Goal: Task Accomplishment & Management: Manage account settings

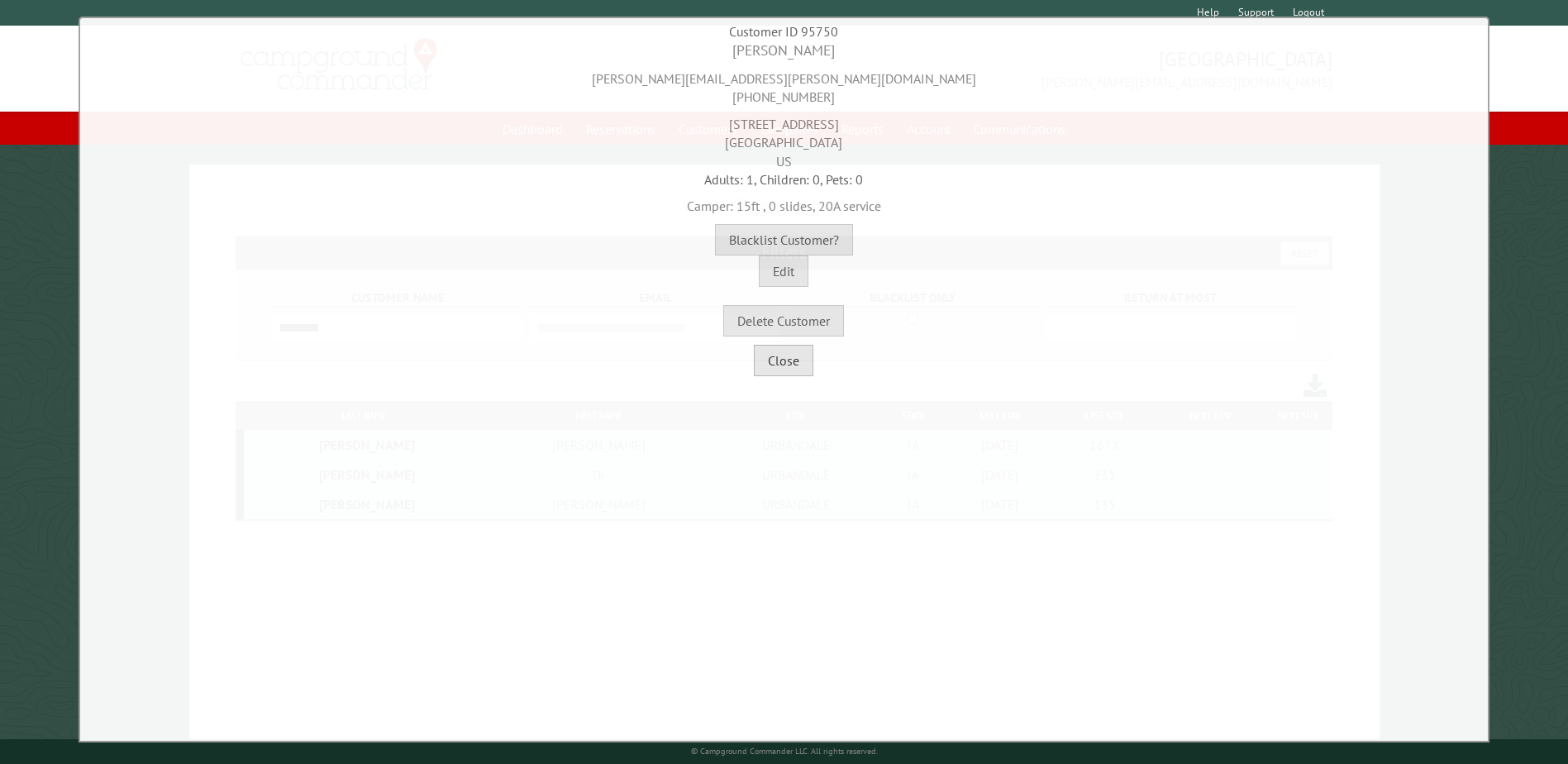
click at [769, 367] on button "Close" at bounding box center [784, 360] width 60 height 32
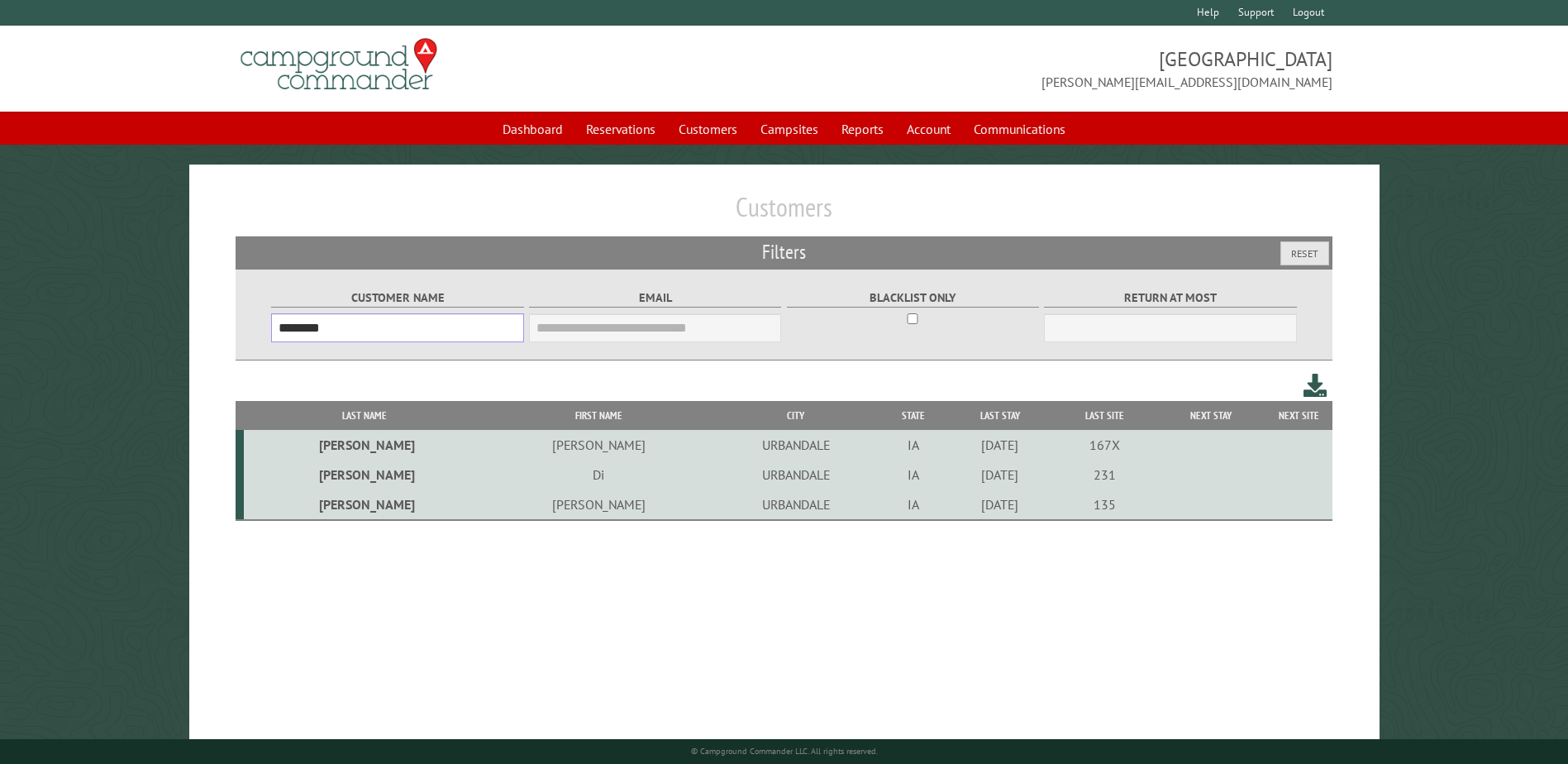
click at [450, 324] on input "********" at bounding box center [397, 328] width 252 height 29
drag, startPoint x: 451, startPoint y: 333, endPoint x: 99, endPoint y: 335, distance: 352.0
click at [99, 335] on main "Customers Filters Reset Customer Name ******** Email Blacklist only Return at m…" at bounding box center [784, 470] width 1568 height 611
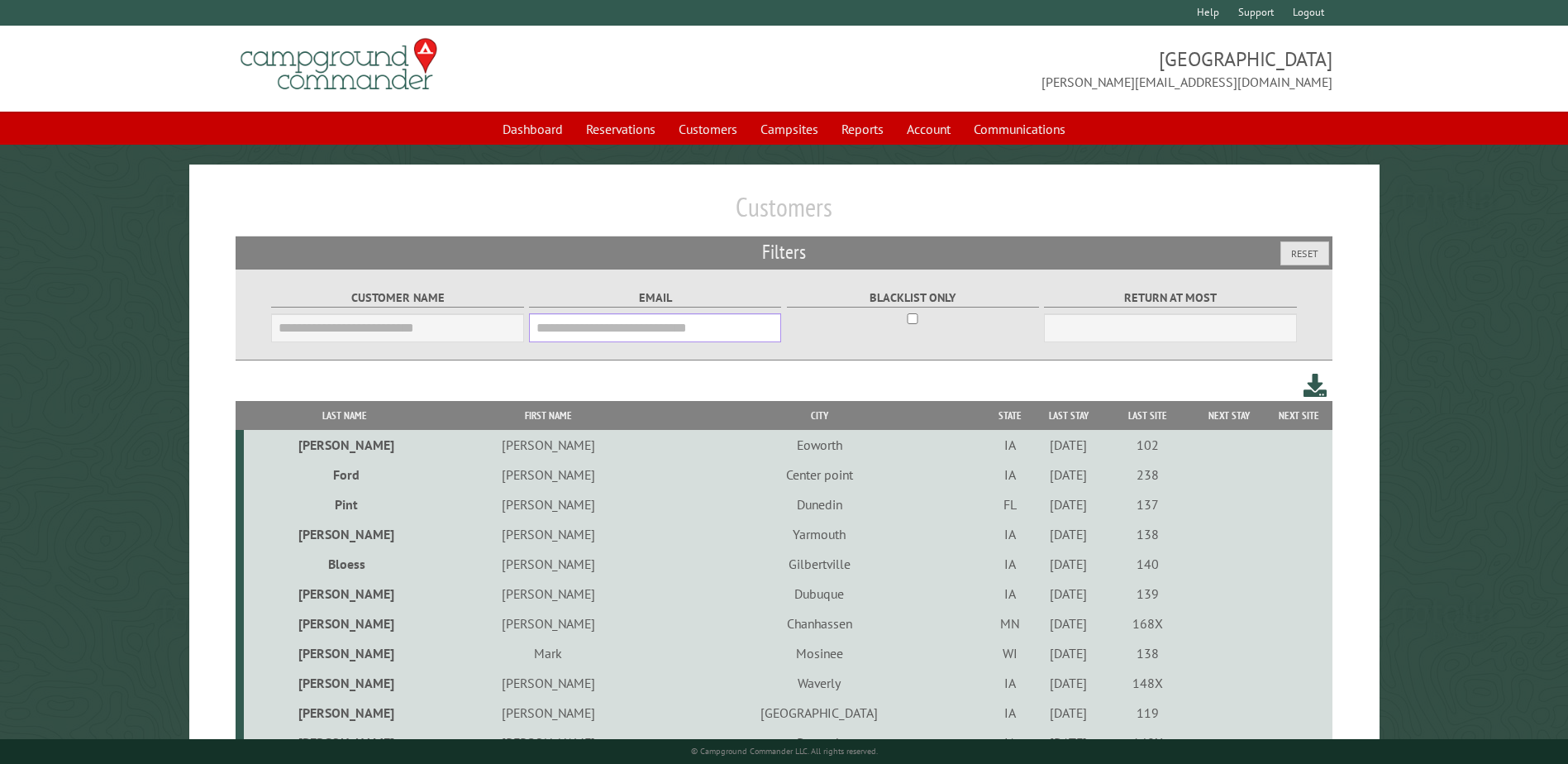
click at [597, 319] on input "Email" at bounding box center [655, 328] width 252 height 29
paste input "**********"
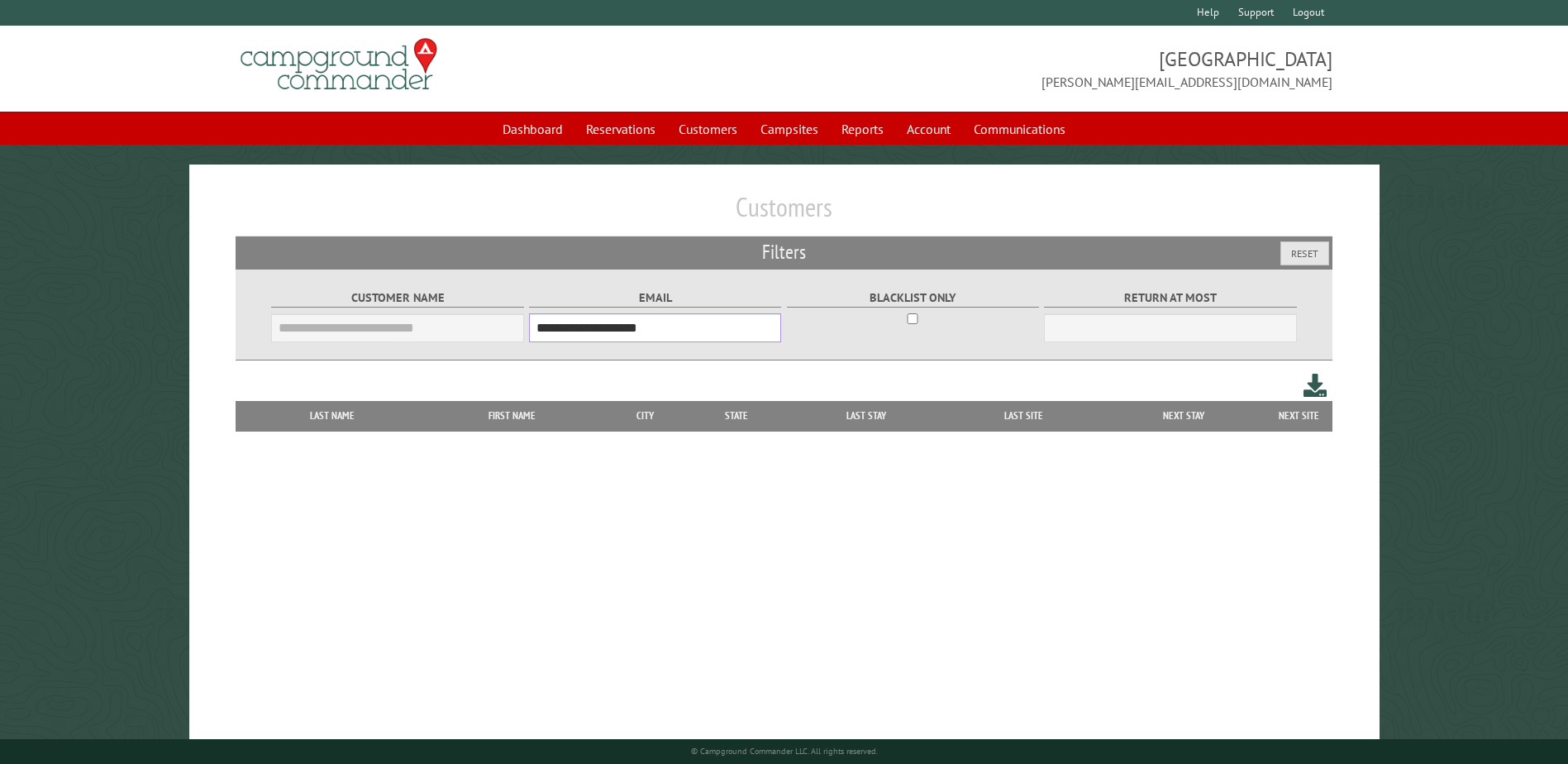
type input "**********"
click at [843, 334] on div "Blacklist only" at bounding box center [913, 304] width 258 height 68
click at [817, 367] on div "**********" at bounding box center [784, 470] width 1191 height 611
drag, startPoint x: 728, startPoint y: 333, endPoint x: 390, endPoint y: 324, distance: 338.1
click at [398, 336] on div "**********" at bounding box center [784, 314] width 1030 height 90
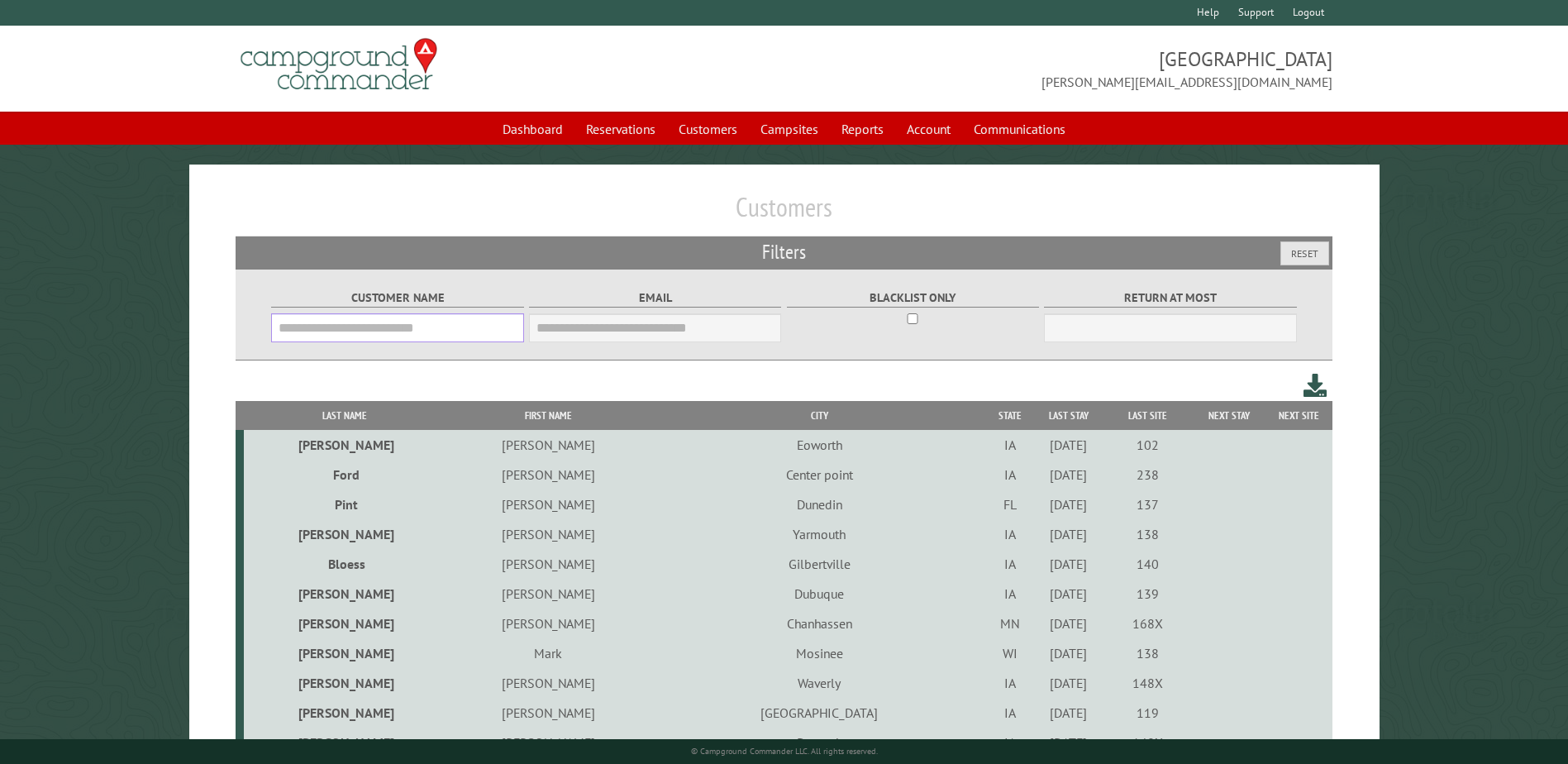
click at [387, 322] on input "Customer Name" at bounding box center [397, 328] width 252 height 29
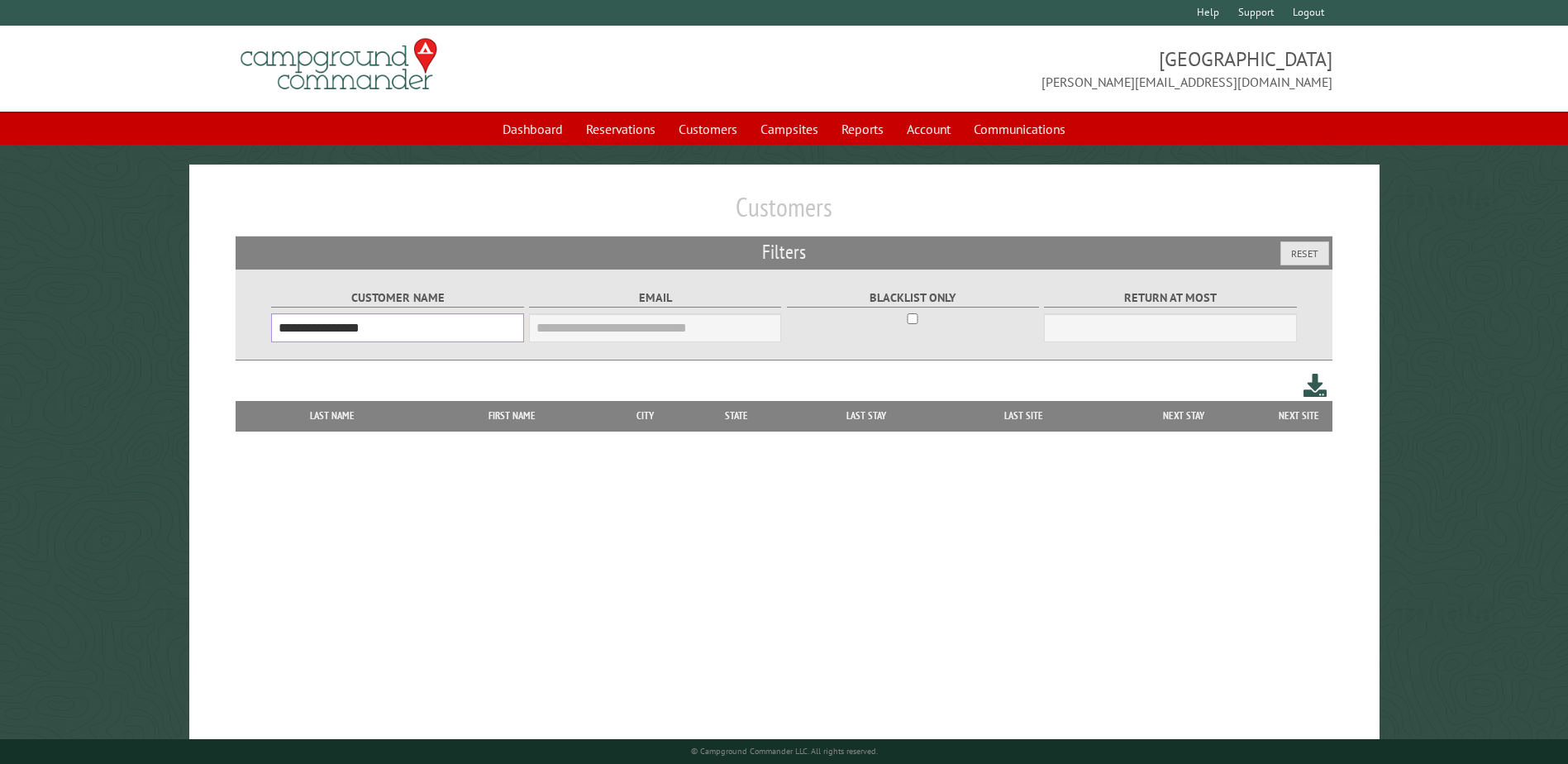
drag, startPoint x: 401, startPoint y: 328, endPoint x: 274, endPoint y: 330, distance: 127.0
click at [274, 330] on input "**********" at bounding box center [397, 328] width 252 height 29
drag, startPoint x: 313, startPoint y: 331, endPoint x: 241, endPoint y: 332, distance: 72.0
click at [241, 332] on div "**********" at bounding box center [783, 314] width 1096 height 92
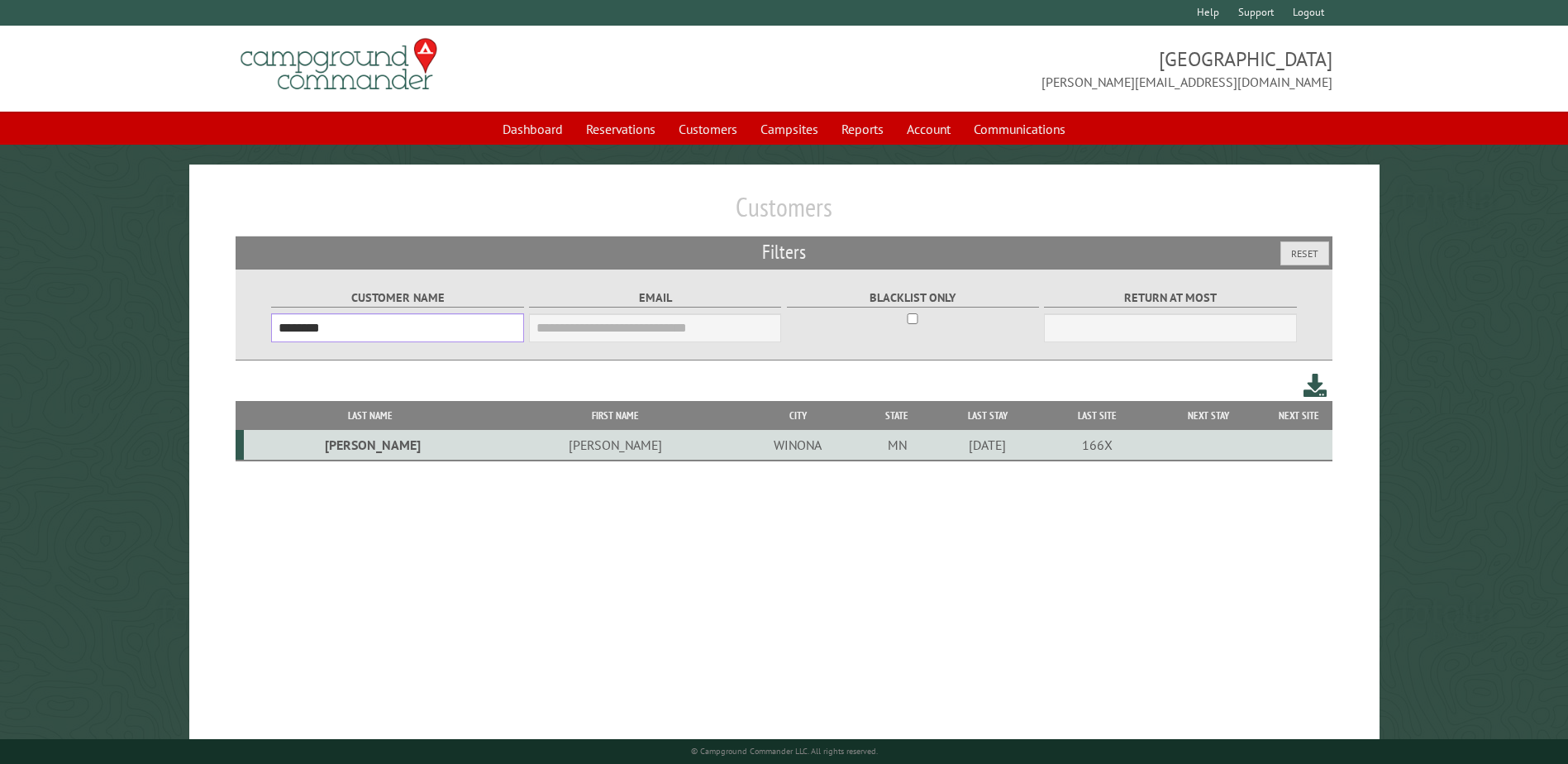
type input "********"
click at [497, 443] on td "[PERSON_NAME]" at bounding box center [616, 445] width 237 height 31
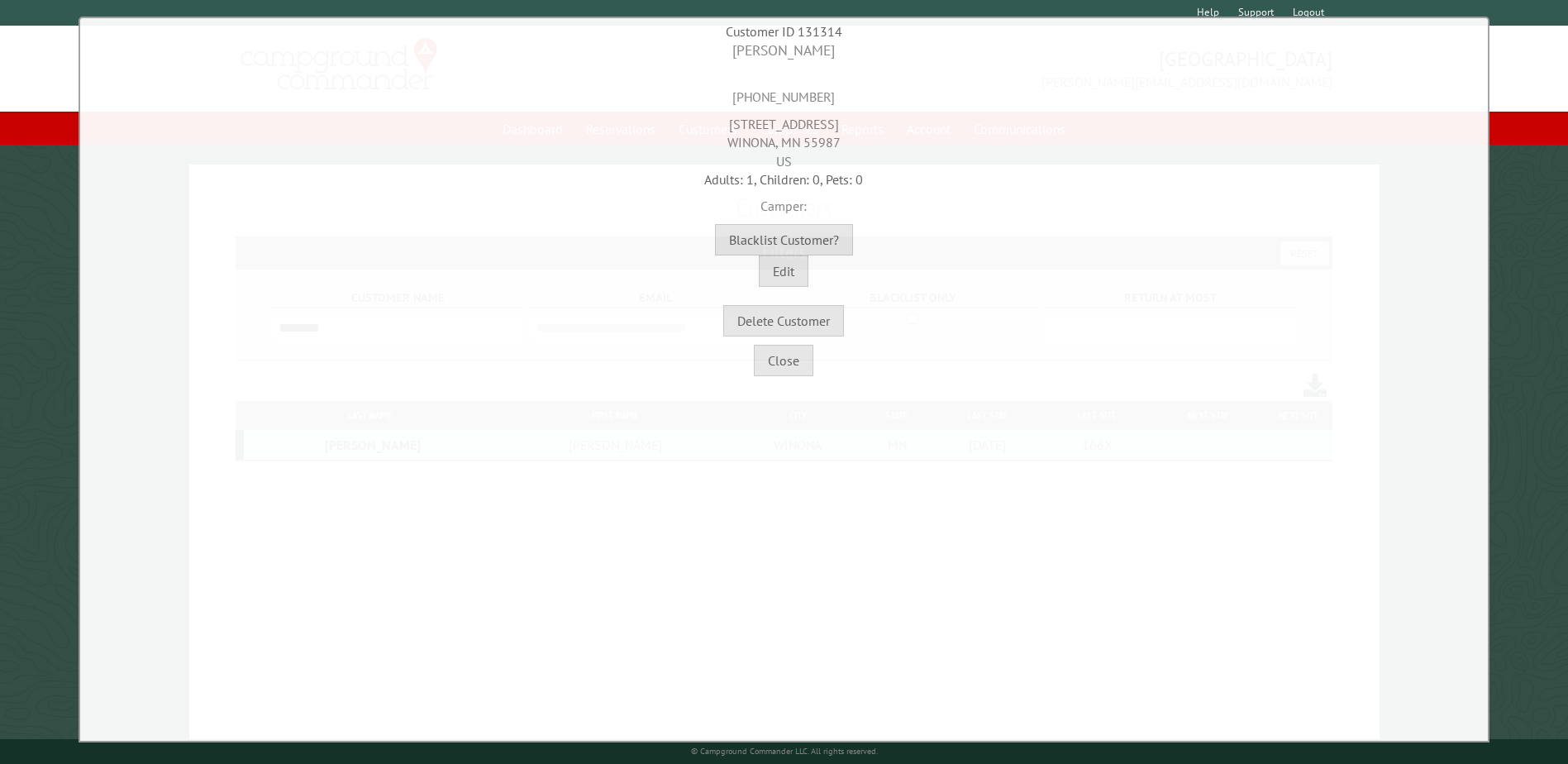
drag, startPoint x: 739, startPoint y: 51, endPoint x: 893, endPoint y: 53, distance: 154.0
click at [893, 53] on div "[PERSON_NAME]" at bounding box center [784, 51] width 1400 height 21
drag, startPoint x: 893, startPoint y: 53, endPoint x: 851, endPoint y: 61, distance: 42.8
click at [893, 53] on div "[PERSON_NAME]" at bounding box center [784, 51] width 1400 height 21
drag, startPoint x: 832, startPoint y: 49, endPoint x: 692, endPoint y: 48, distance: 140.0
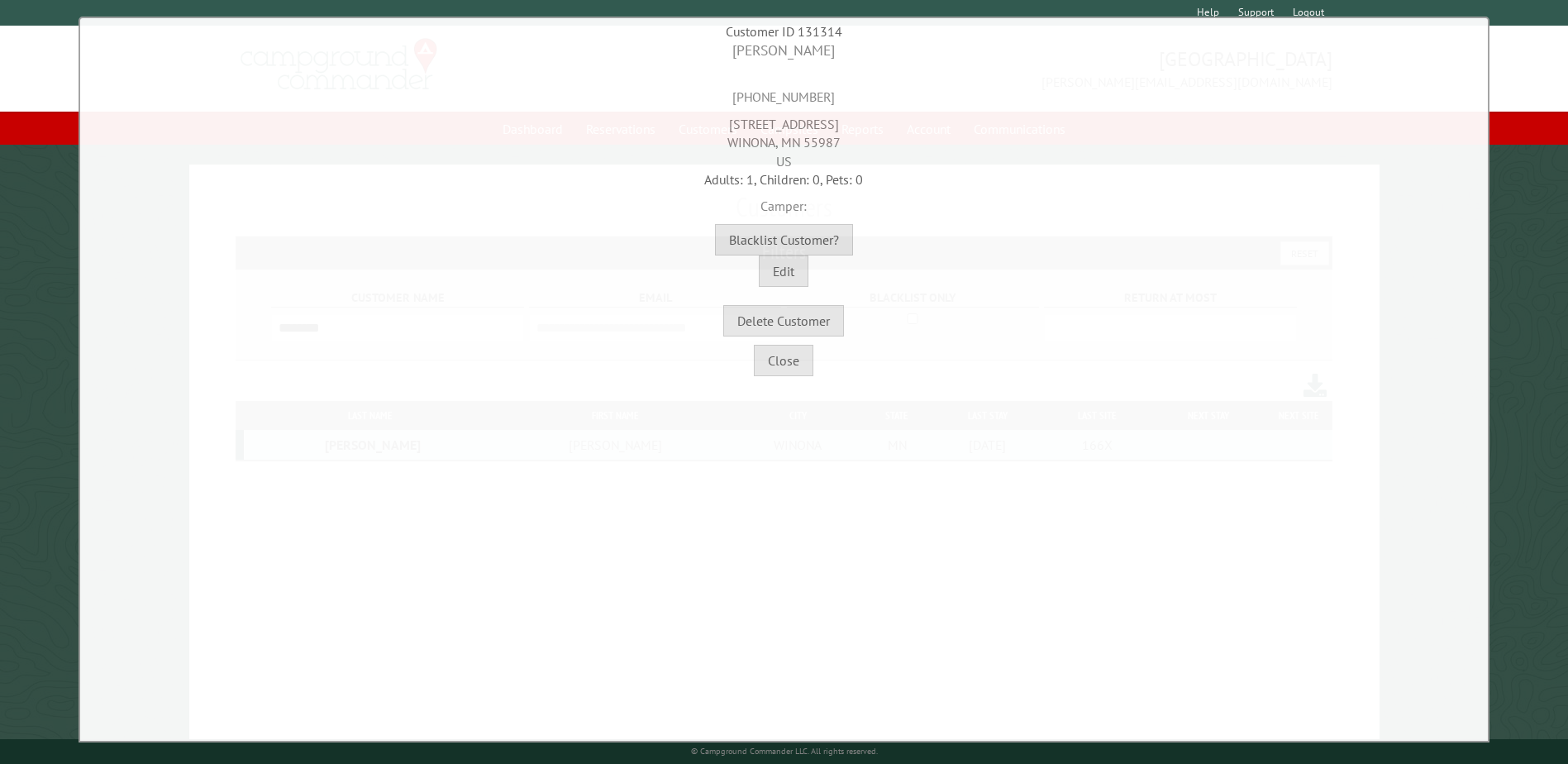
click at [692, 48] on div "[PERSON_NAME]" at bounding box center [784, 51] width 1400 height 21
copy div "[PERSON_NAME]"
drag, startPoint x: 907, startPoint y: 246, endPoint x: 921, endPoint y: 225, distance: 25.2
click at [908, 242] on div "Customer is blacklisted Unblacklist? Blacklist Customer?" at bounding box center [784, 240] width 1400 height 32
click at [824, 129] on div "[STREET_ADDRESS]" at bounding box center [784, 139] width 1400 height 64
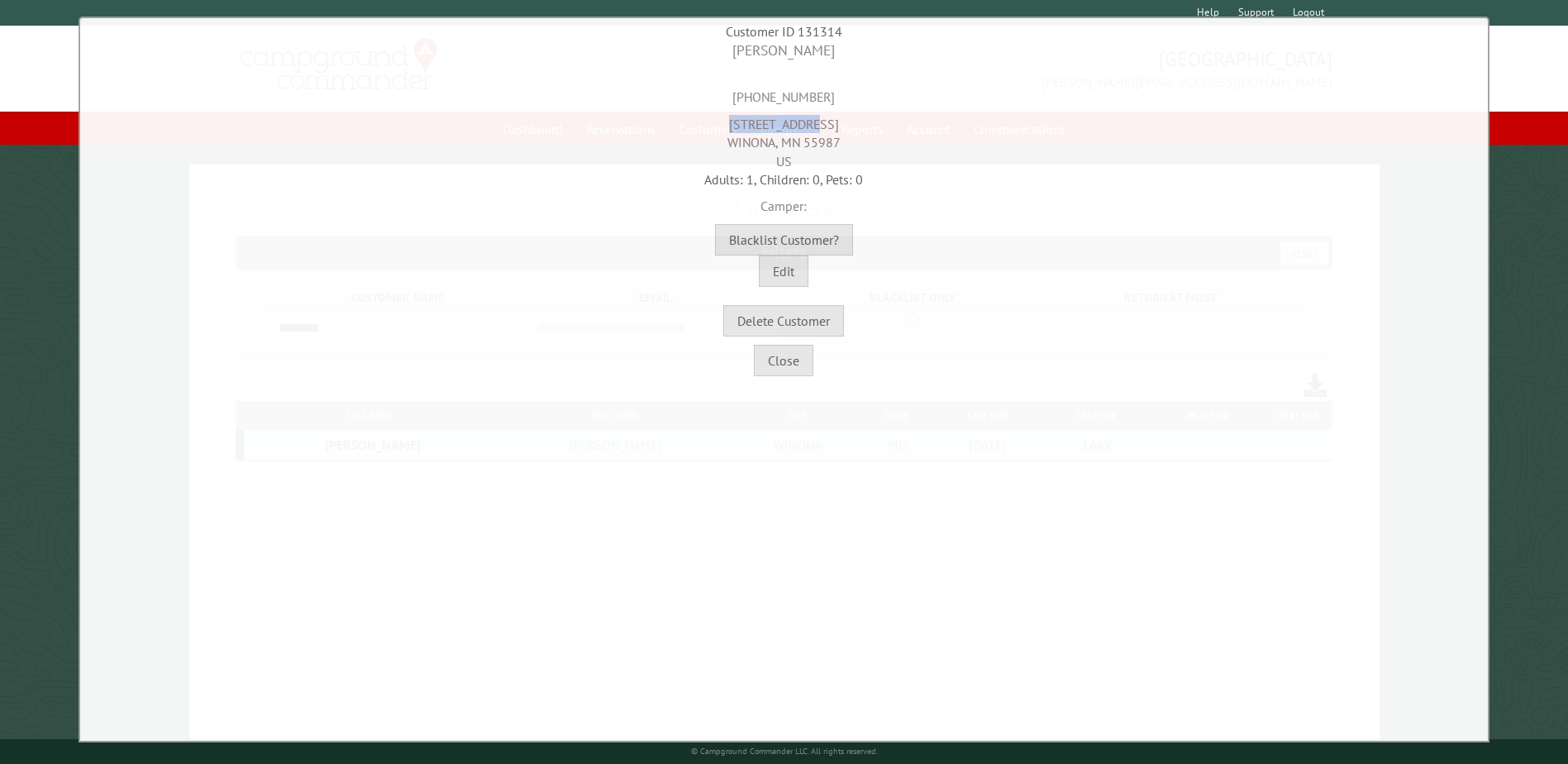
drag, startPoint x: 746, startPoint y: 121, endPoint x: 911, endPoint y: 119, distance: 165.0
click at [911, 119] on div "[STREET_ADDRESS]" at bounding box center [784, 139] width 1400 height 64
copy div "[STREET_ADDRESS]"
click at [992, 201] on div "Camper:" at bounding box center [784, 202] width 1400 height 27
drag, startPoint x: 824, startPoint y: 99, endPoint x: 731, endPoint y: 105, distance: 93.2
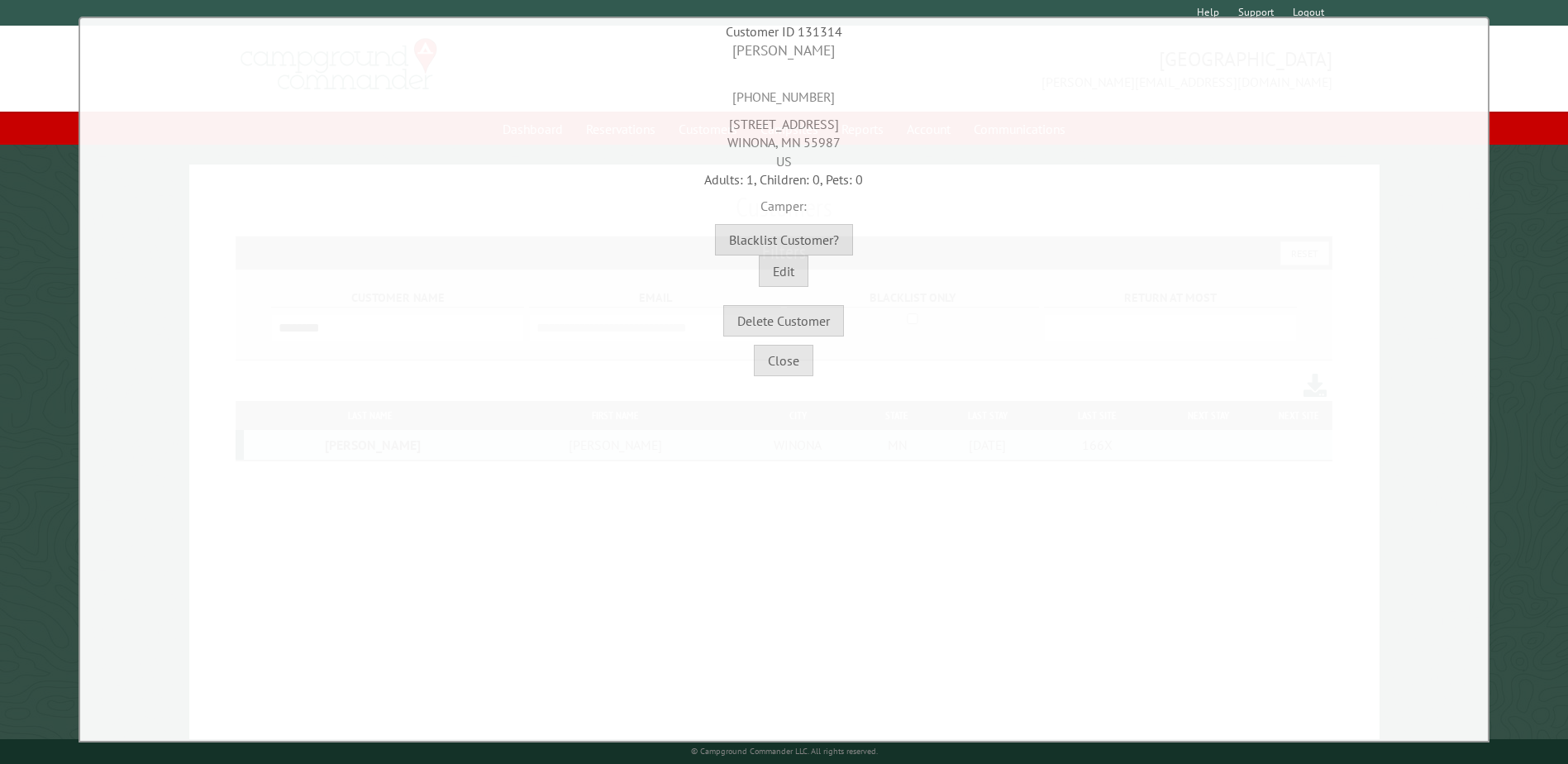
click at [731, 105] on div "[PHONE_NUMBER]" at bounding box center [784, 84] width 1400 height 46
copy div "[PHONE_NUMBER]"
drag, startPoint x: 775, startPoint y: 143, endPoint x: 660, endPoint y: 155, distance: 115.6
click at [660, 155] on div "[STREET_ADDRESS]" at bounding box center [784, 139] width 1400 height 64
drag, startPoint x: 660, startPoint y: 155, endPoint x: 770, endPoint y: 138, distance: 111.3
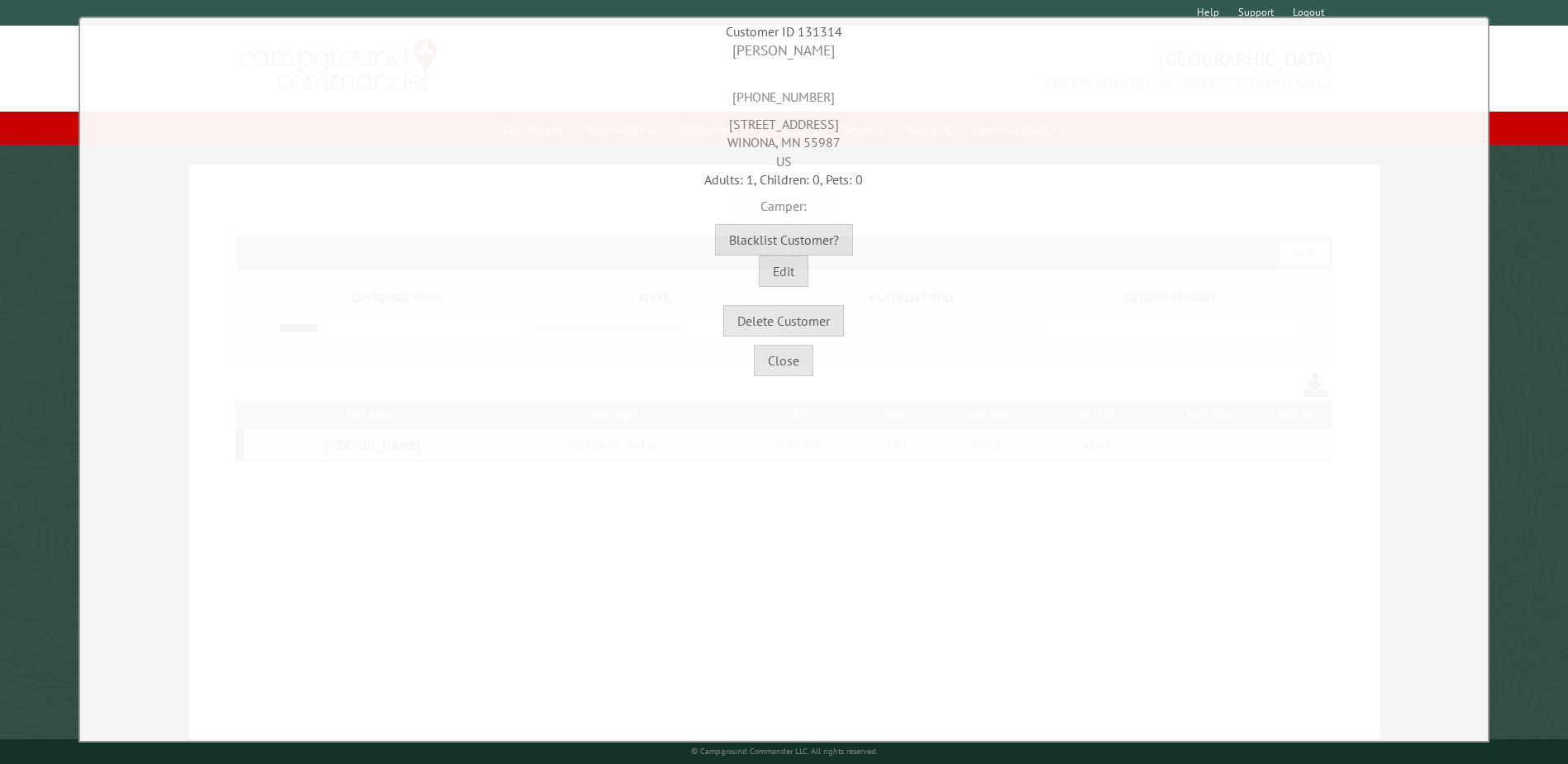
click at [768, 141] on div "[STREET_ADDRESS]" at bounding box center [784, 139] width 1400 height 64
drag, startPoint x: 774, startPoint y: 138, endPoint x: 692, endPoint y: 152, distance: 83.2
click at [692, 152] on div "[STREET_ADDRESS]" at bounding box center [784, 139] width 1400 height 64
drag, startPoint x: 692, startPoint y: 152, endPoint x: 739, endPoint y: 148, distance: 47.2
click at [739, 148] on div "[STREET_ADDRESS]" at bounding box center [784, 139] width 1400 height 64
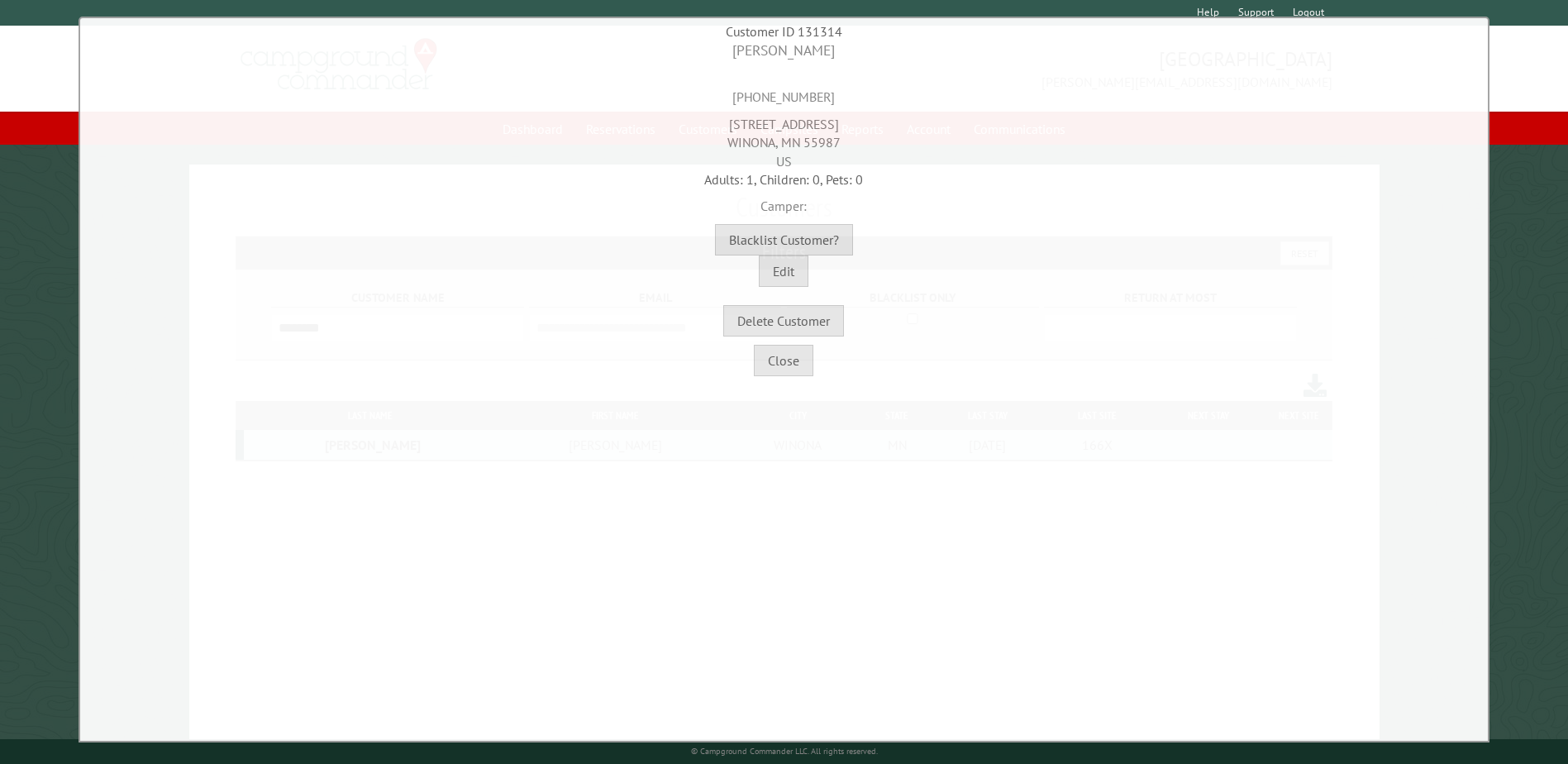
click at [739, 147] on div "[STREET_ADDRESS]" at bounding box center [784, 139] width 1400 height 64
drag, startPoint x: 739, startPoint y: 147, endPoint x: 700, endPoint y: 141, distance: 39.5
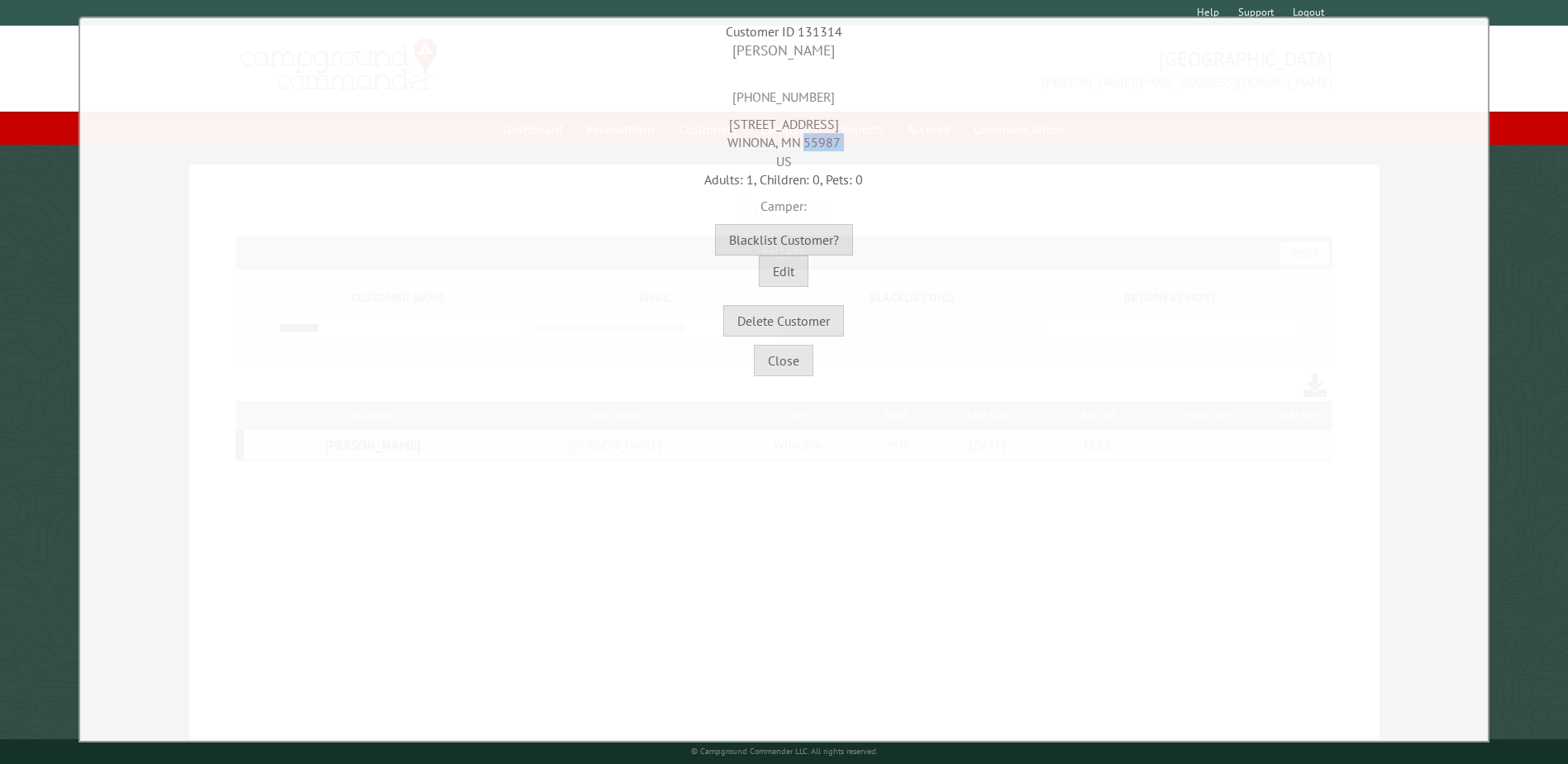
click at [700, 141] on div "[STREET_ADDRESS]" at bounding box center [784, 139] width 1400 height 64
drag, startPoint x: 708, startPoint y: 144, endPoint x: 774, endPoint y: 144, distance: 66.0
click at [774, 144] on div "[STREET_ADDRESS]" at bounding box center [784, 139] width 1400 height 64
copy div "WINONA"
drag, startPoint x: 898, startPoint y: 202, endPoint x: 889, endPoint y: 188, distance: 16.6
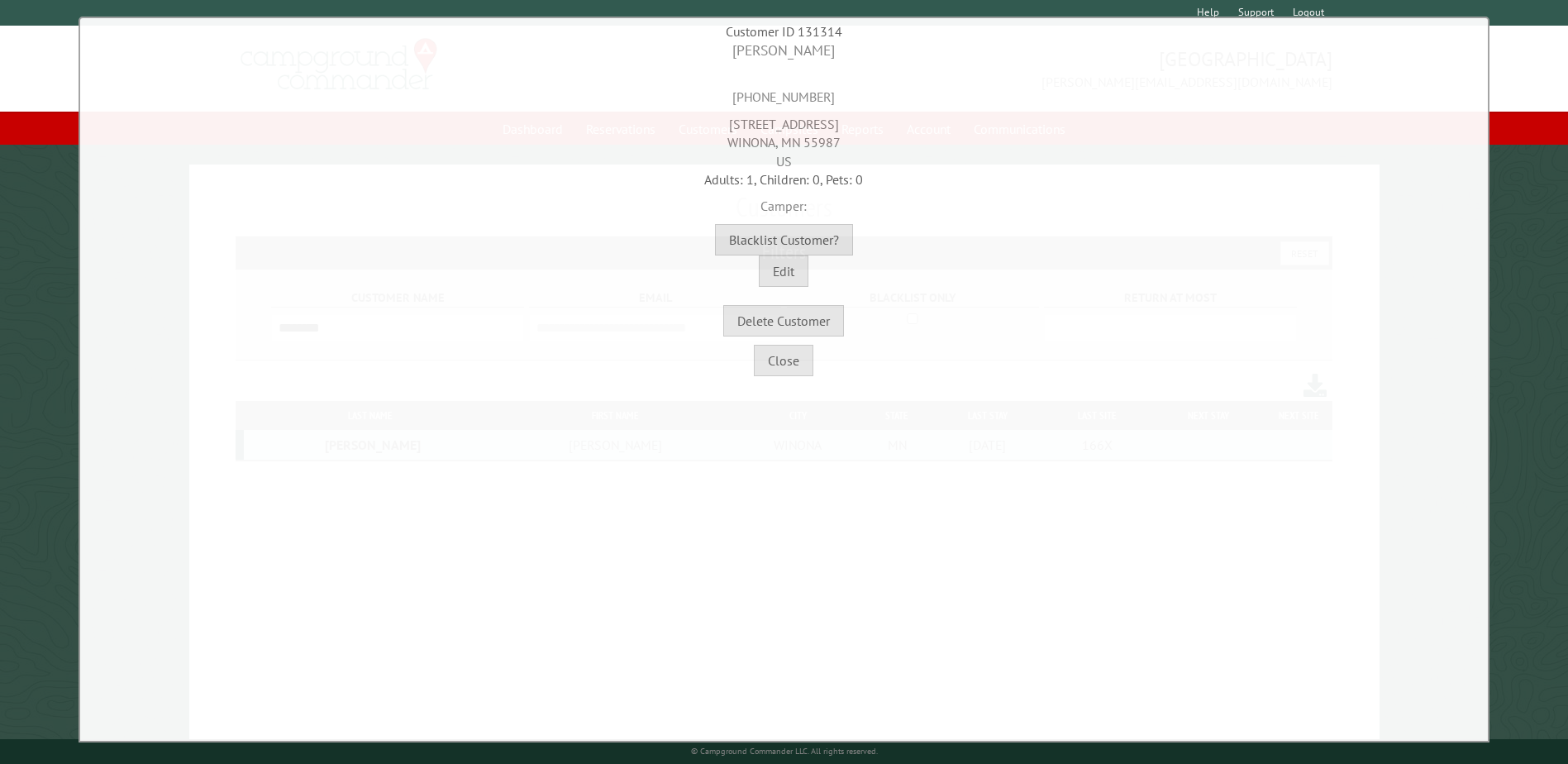
click at [895, 197] on div "Camper:" at bounding box center [784, 202] width 1400 height 27
drag, startPoint x: 840, startPoint y: 142, endPoint x: 801, endPoint y: 147, distance: 39.3
click at [801, 147] on div "[STREET_ADDRESS]" at bounding box center [784, 139] width 1400 height 64
copy div "55987"
click at [774, 363] on button "Close" at bounding box center [784, 360] width 60 height 32
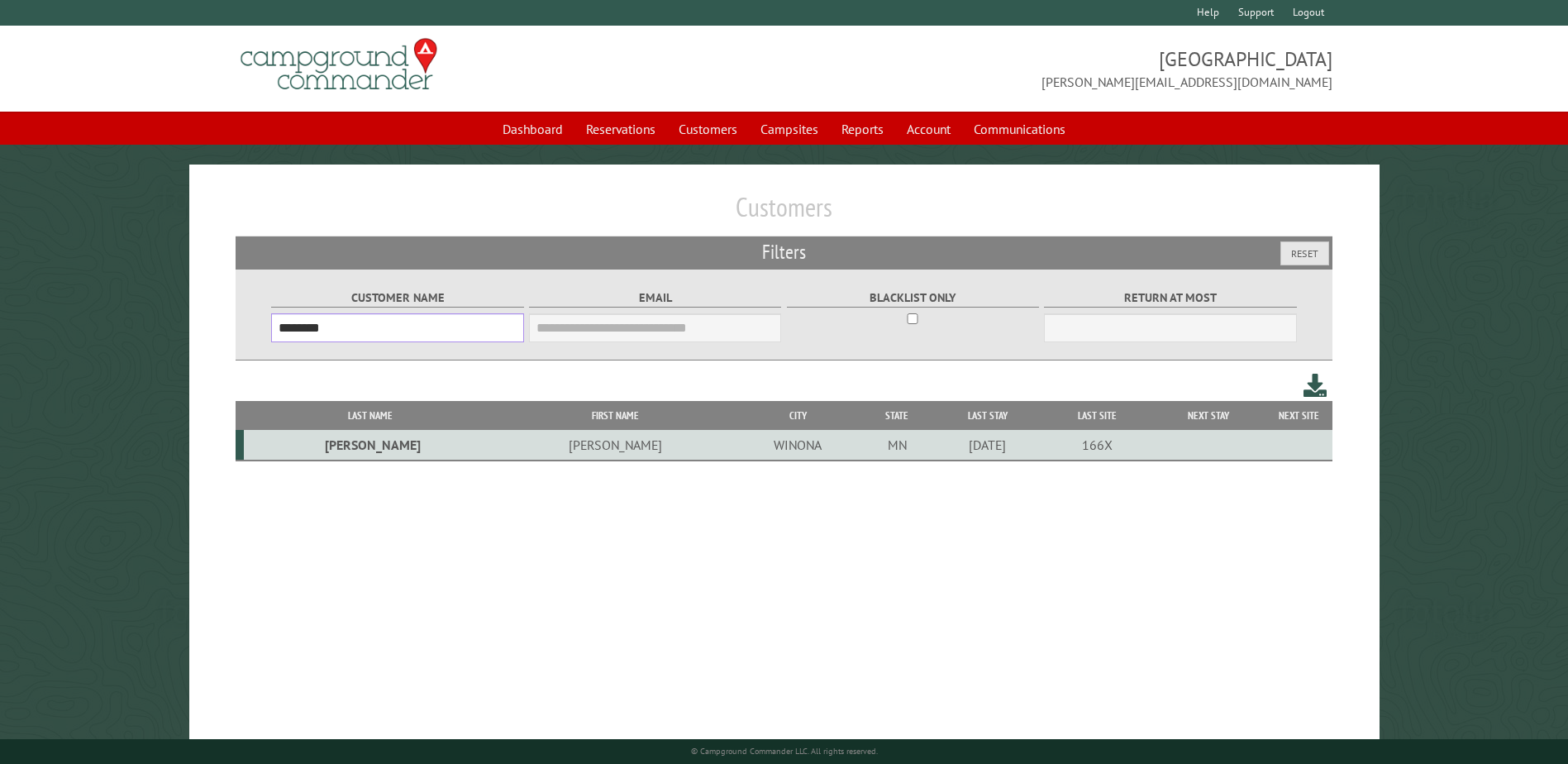
drag, startPoint x: 438, startPoint y: 321, endPoint x: 159, endPoint y: 319, distance: 279.0
click at [159, 319] on main "Customers Filters Reset Customer Name ******** Email Blacklist only Return at m…" at bounding box center [784, 470] width 1568 height 611
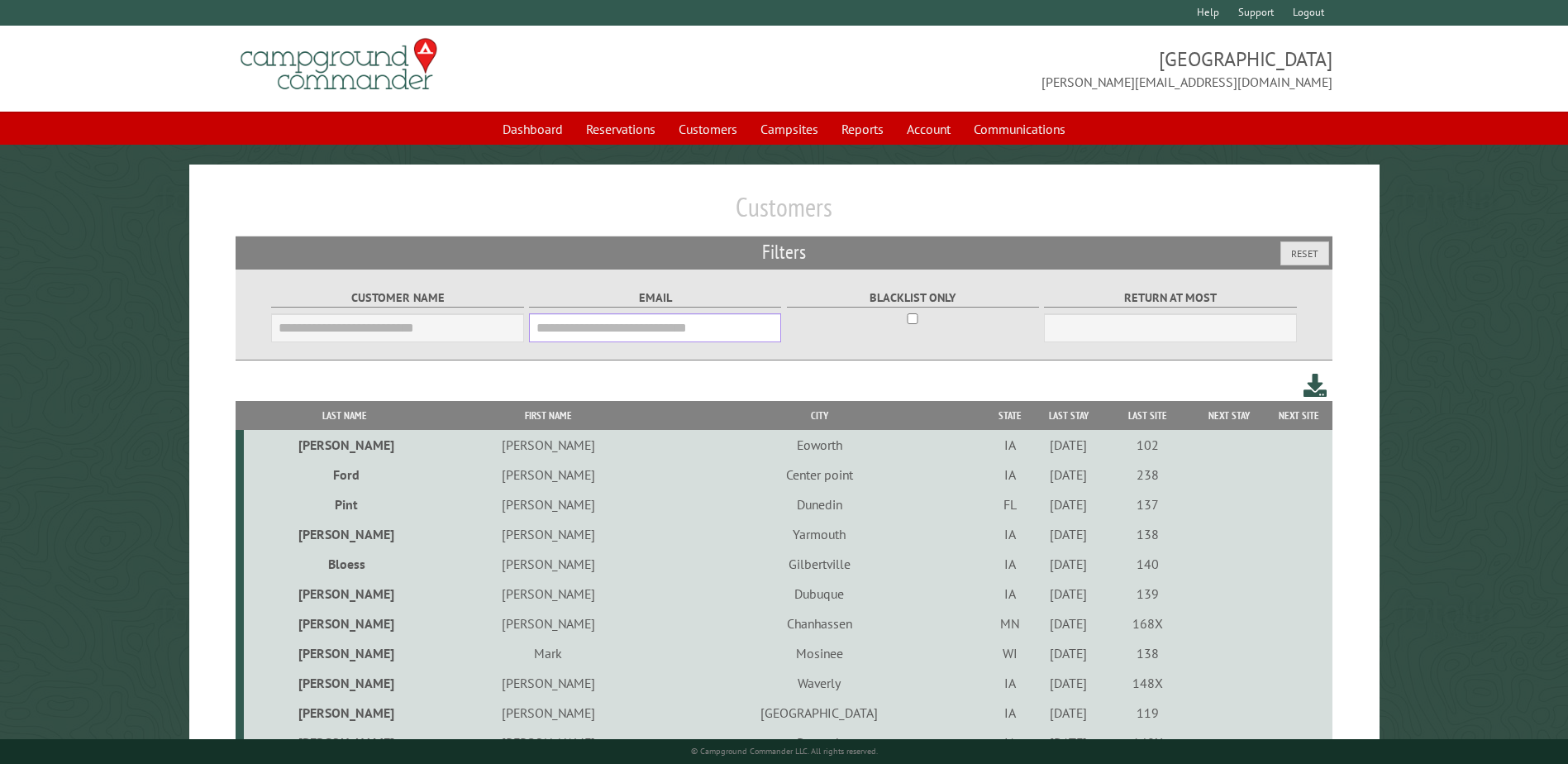
click at [544, 324] on input "Email" at bounding box center [655, 328] width 252 height 29
paste input "**********"
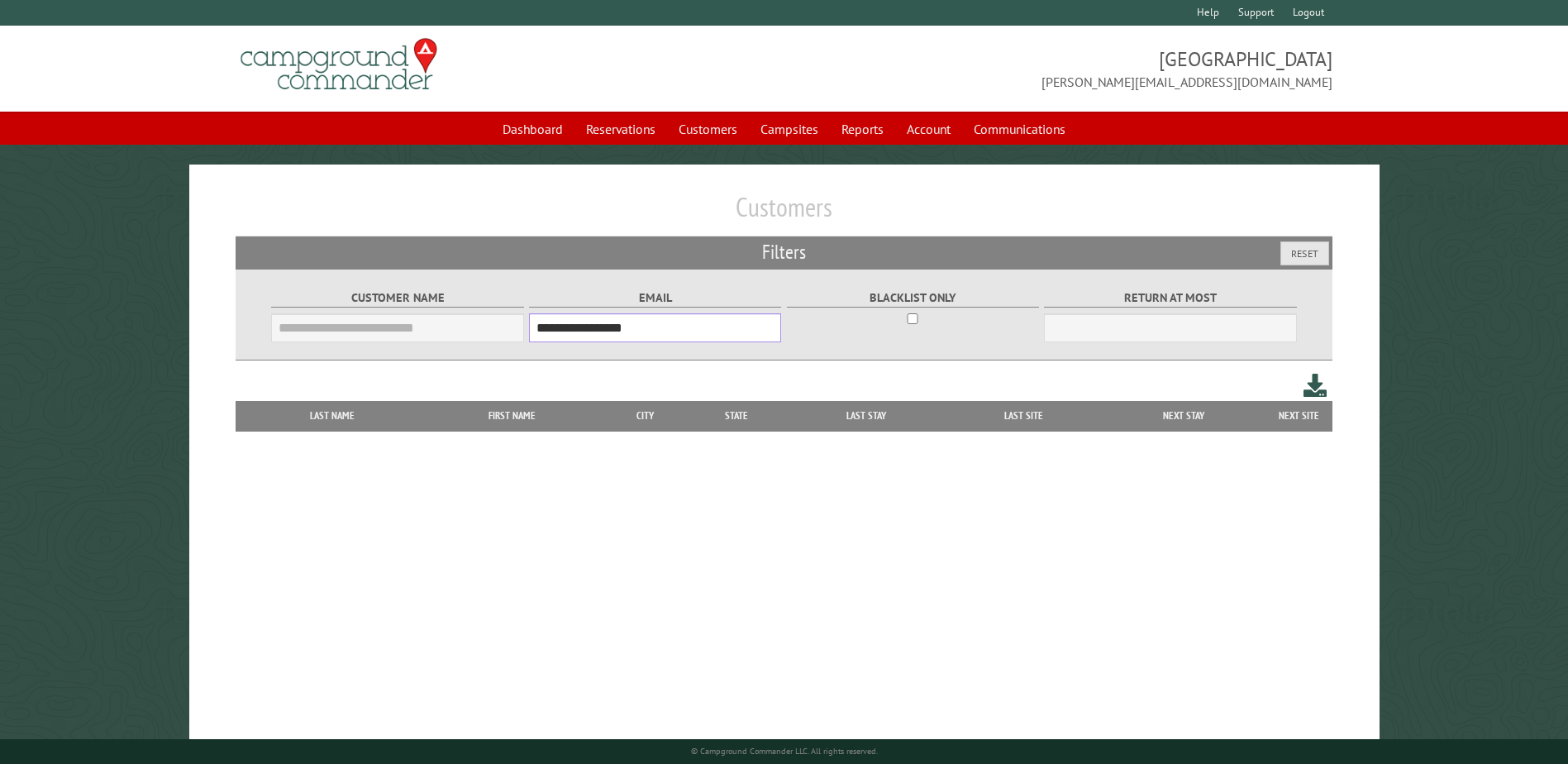
type input "**********"
click at [563, 186] on div "**********" at bounding box center [784, 470] width 1191 height 611
drag, startPoint x: 668, startPoint y: 333, endPoint x: 389, endPoint y: 339, distance: 279.1
click at [389, 339] on div "**********" at bounding box center [784, 314] width 1030 height 90
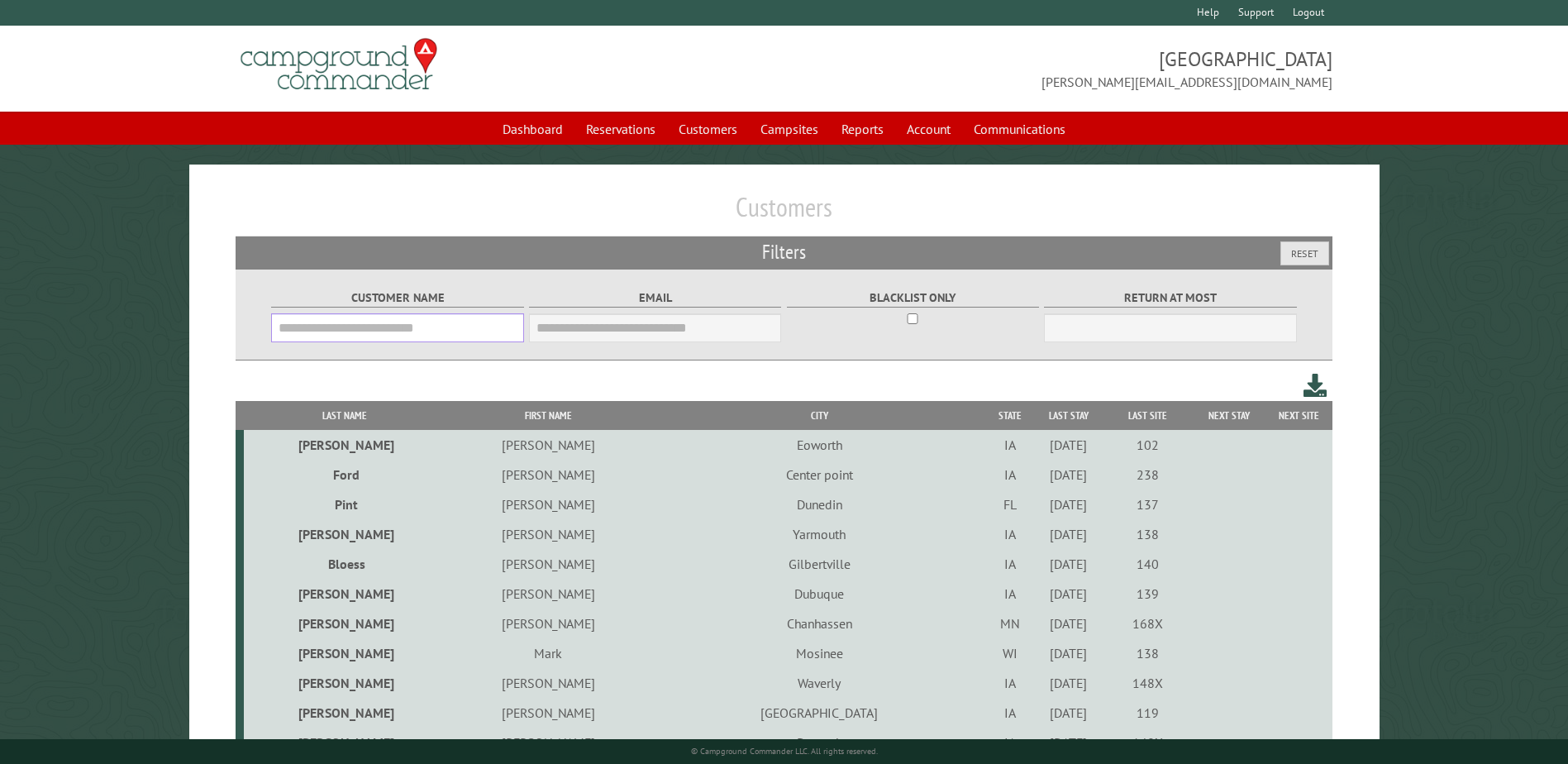
click at [343, 325] on input "Customer Name" at bounding box center [397, 328] width 252 height 29
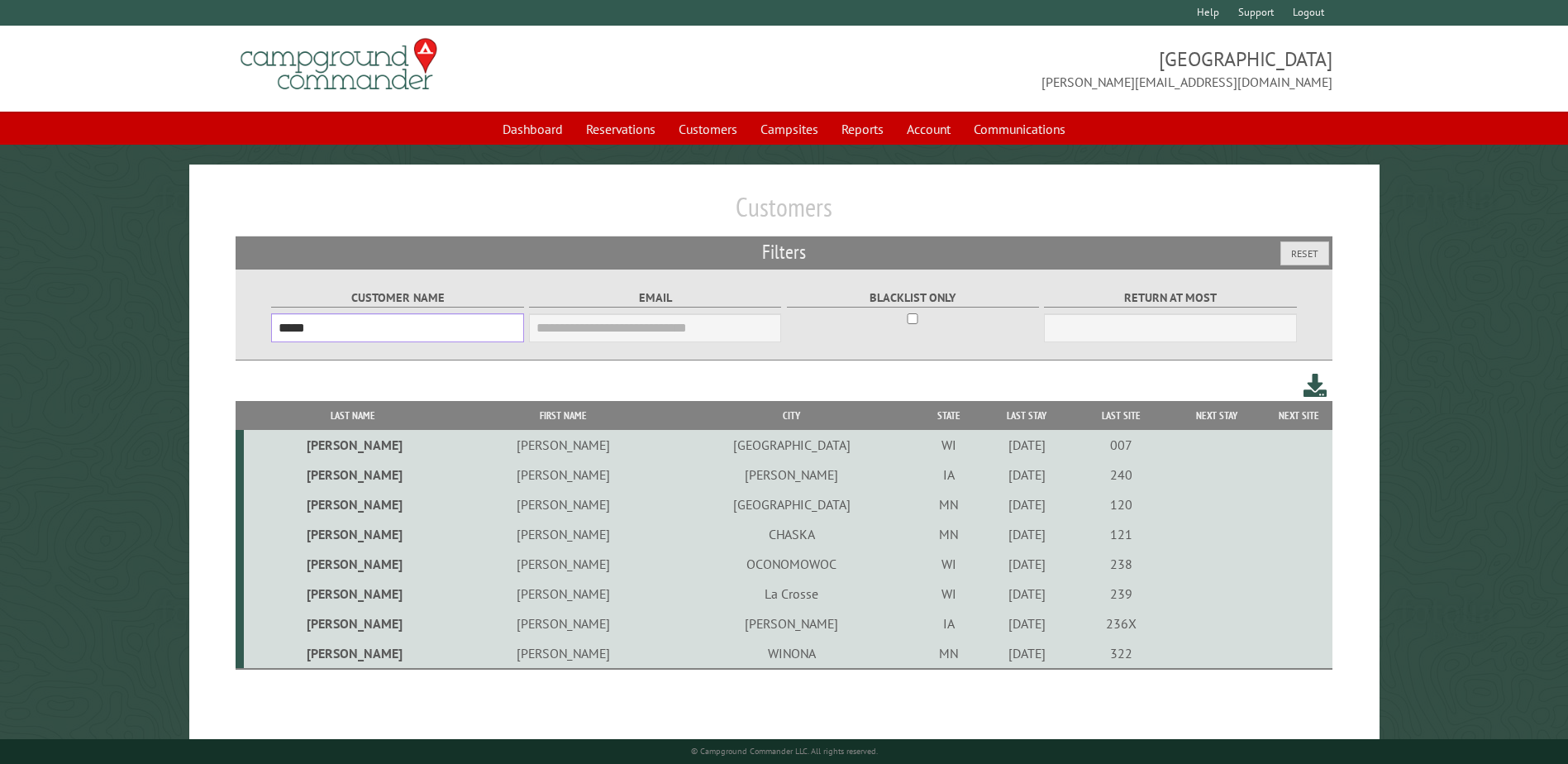
type input "*****"
click at [464, 658] on td "[PERSON_NAME]" at bounding box center [563, 653] width 204 height 31
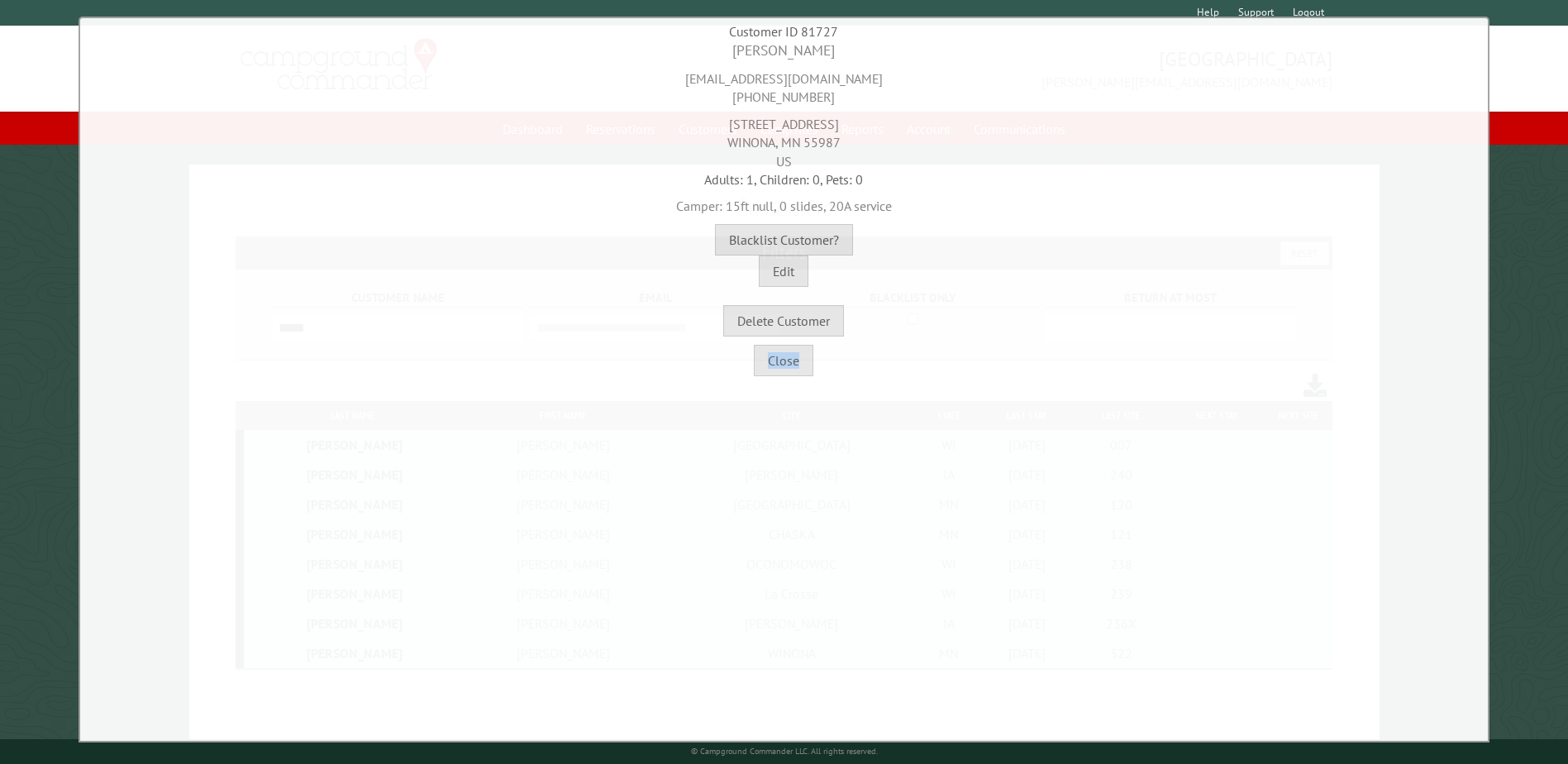
click at [464, 658] on div "**********" at bounding box center [784, 379] width 1411 height 726
click at [1007, 310] on div "Delete Customer" at bounding box center [784, 312] width 1400 height 50
drag, startPoint x: 752, startPoint y: 48, endPoint x: 858, endPoint y: 41, distance: 106.2
click at [858, 41] on div "[PERSON_NAME]" at bounding box center [784, 51] width 1400 height 21
copy div "[PERSON_NAME]"
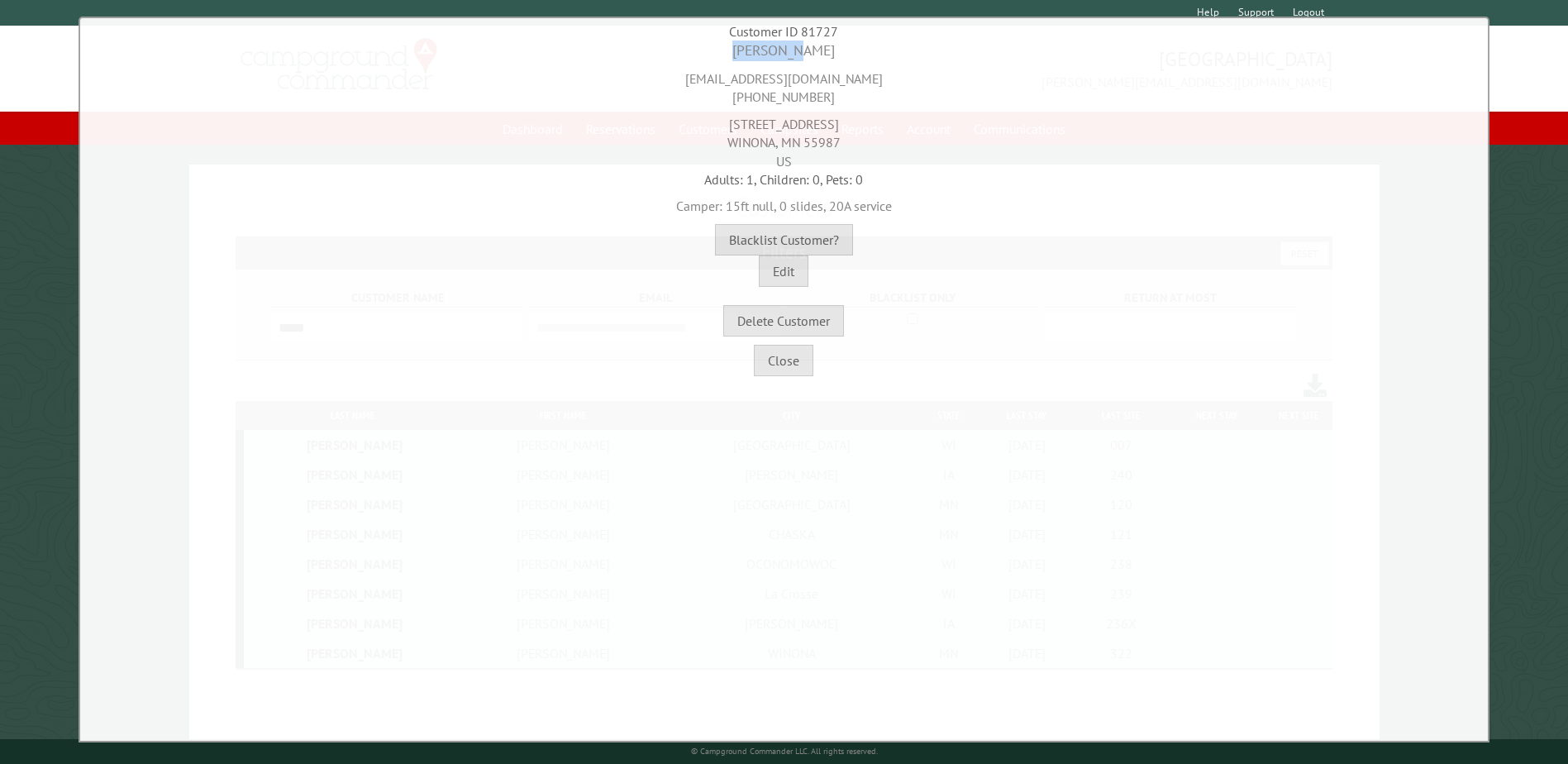
drag, startPoint x: 825, startPoint y: 95, endPoint x: 691, endPoint y: 112, distance: 135.1
click at [694, 112] on div "[PERSON_NAME] [EMAIL_ADDRESS][DOMAIN_NAME] [PHONE_NUMBER] [STREET_ADDRESS] Adul…" at bounding box center [784, 188] width 1400 height 296
drag, startPoint x: 745, startPoint y: 93, endPoint x: 852, endPoint y: 90, distance: 107.0
click at [852, 90] on div "[EMAIL_ADDRESS][DOMAIN_NAME] [PHONE_NUMBER]" at bounding box center [784, 84] width 1400 height 46
copy div "[PHONE_NUMBER]"
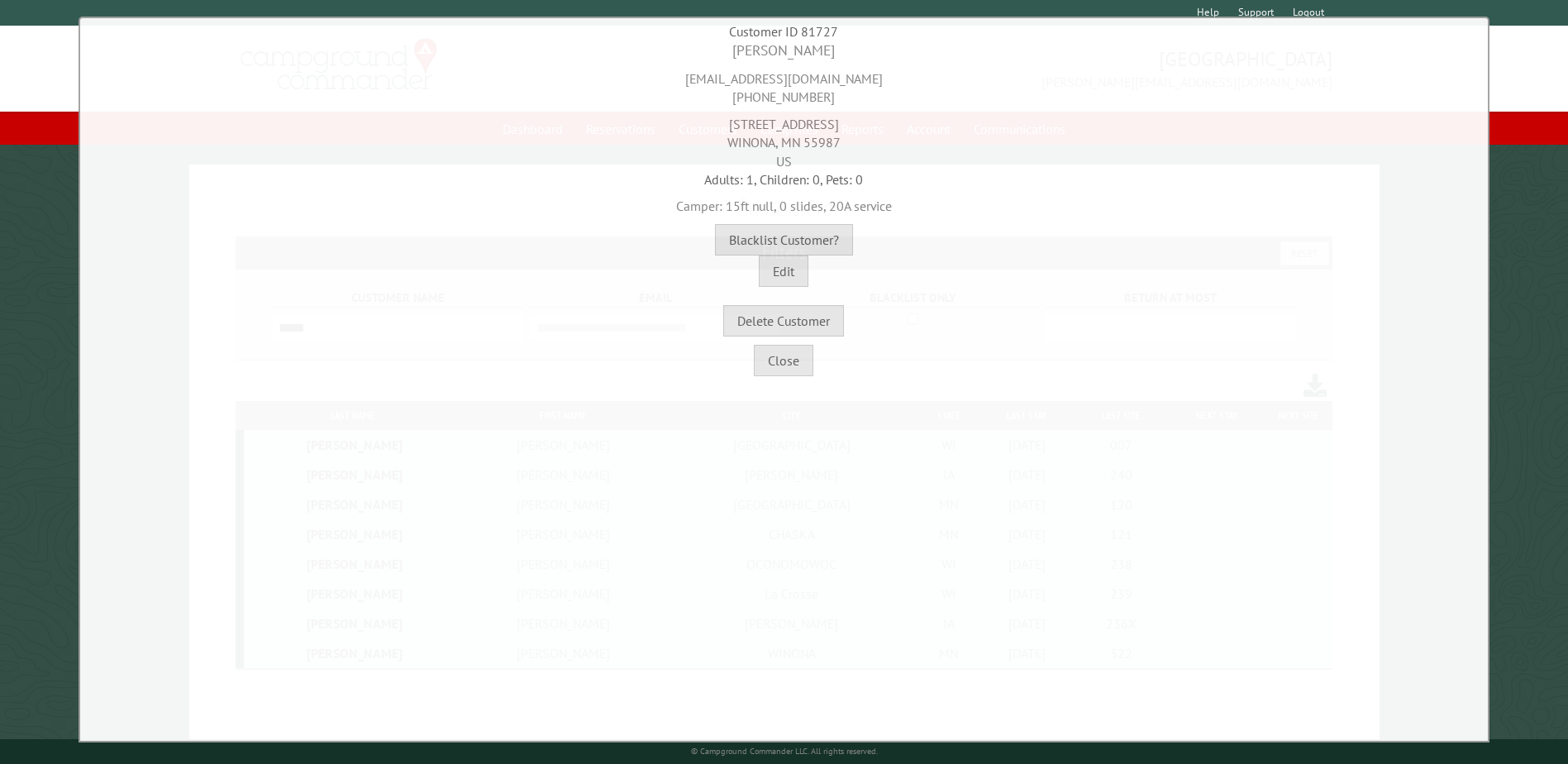
click at [917, 192] on div "Camper: 15ft null, 0 slides, 20A service" at bounding box center [784, 202] width 1400 height 27
drag, startPoint x: 744, startPoint y: 121, endPoint x: 830, endPoint y: 126, distance: 86.1
click at [830, 126] on div "[STREET_ADDRESS]" at bounding box center [784, 139] width 1400 height 64
copy div "[STREET_ADDRESS]"
click at [1155, 94] on div "[EMAIL_ADDRESS][DOMAIN_NAME] [PHONE_NUMBER]" at bounding box center [784, 84] width 1400 height 46
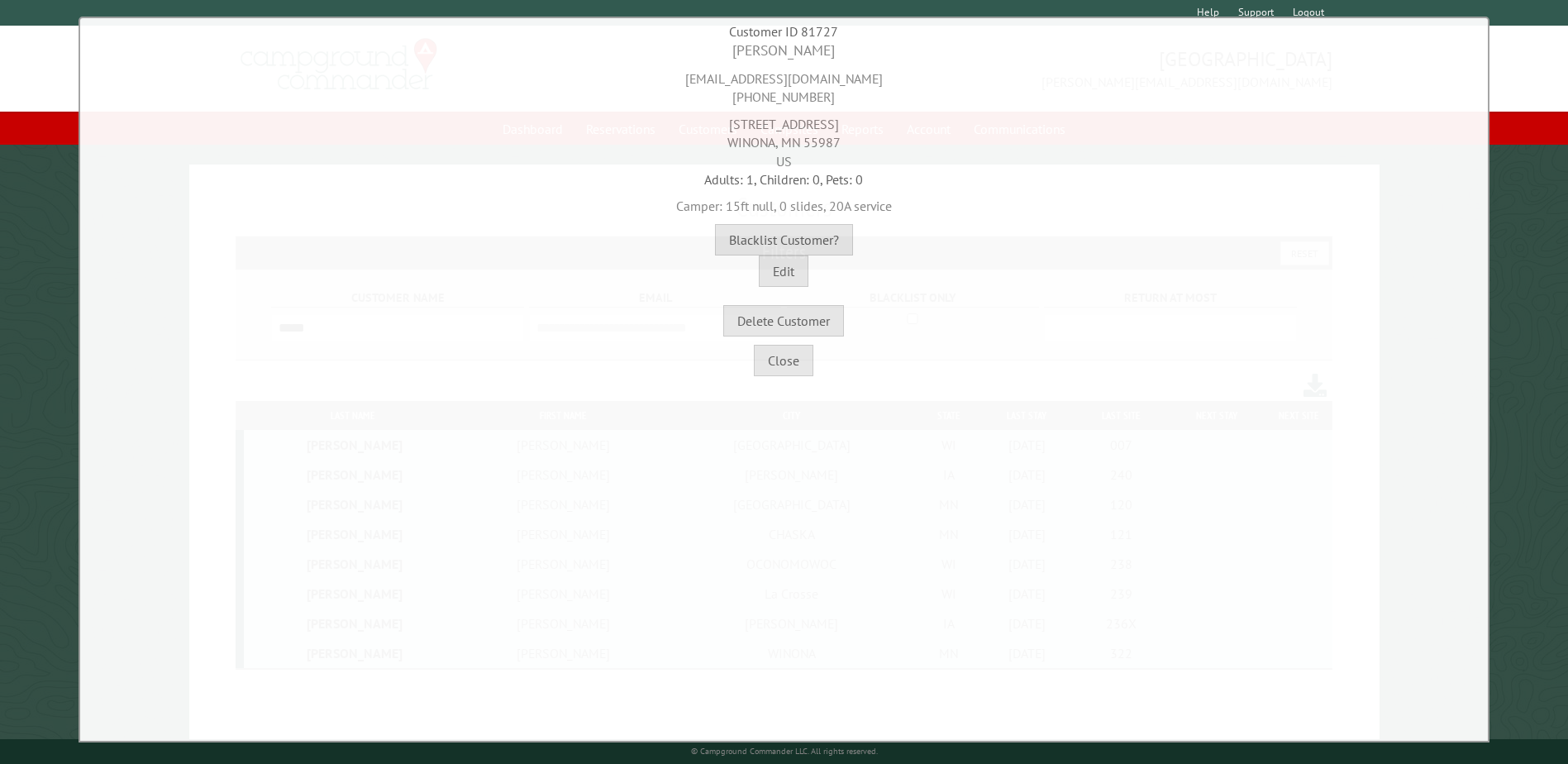
drag, startPoint x: 774, startPoint y: 138, endPoint x: 699, endPoint y: 134, distance: 75.1
click at [699, 134] on div "[STREET_ADDRESS]" at bounding box center [784, 139] width 1400 height 64
copy div "WINONA"
click at [967, 212] on div "Camper: 15ft null, 0 slides, 20A service" at bounding box center [784, 202] width 1400 height 27
drag, startPoint x: 839, startPoint y: 139, endPoint x: 807, endPoint y: 149, distance: 33.5
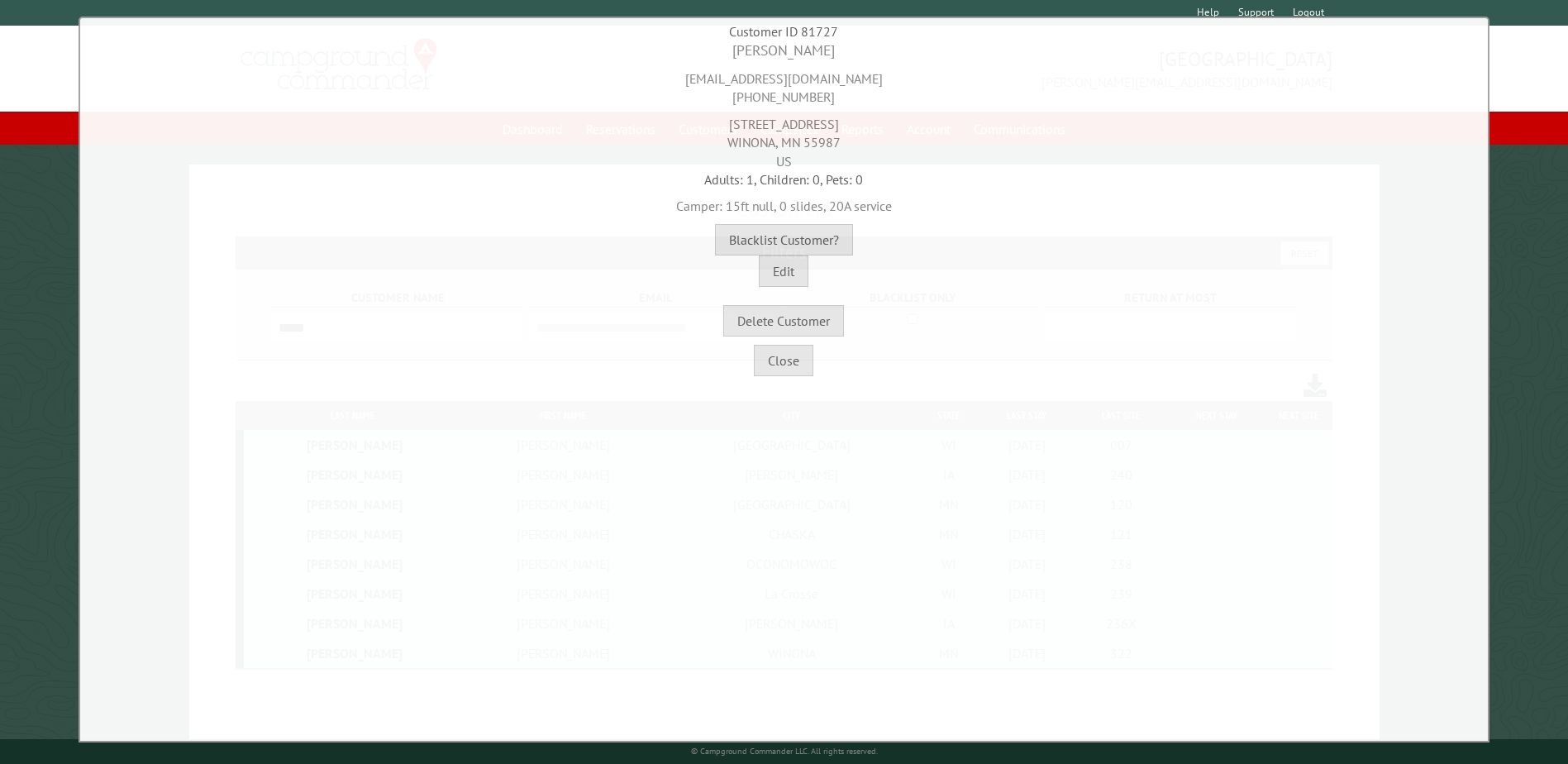
click at [807, 149] on div "[STREET_ADDRESS]" at bounding box center [784, 139] width 1400 height 64
copy div "55987"
